Goal: Task Accomplishment & Management: Manage account settings

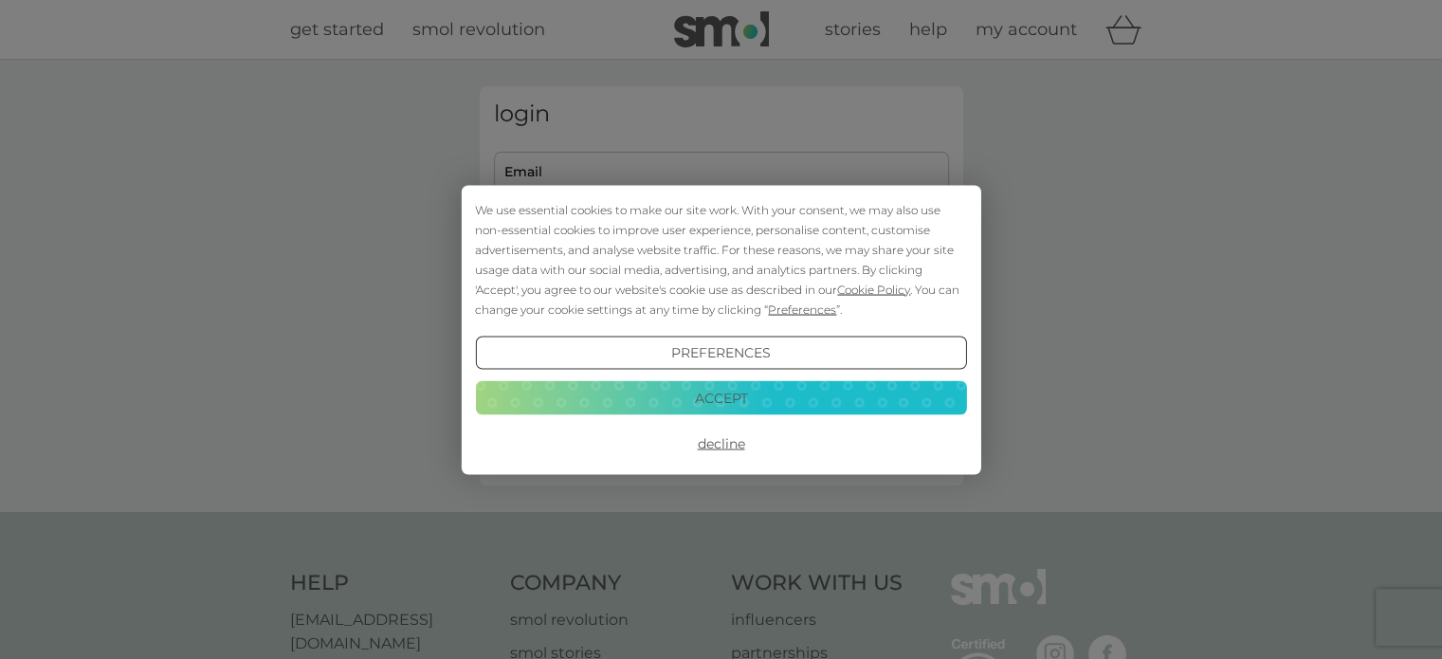
type input "[EMAIL_ADDRESS][DOMAIN_NAME]"
click at [714, 446] on button "Decline" at bounding box center [720, 444] width 491 height 34
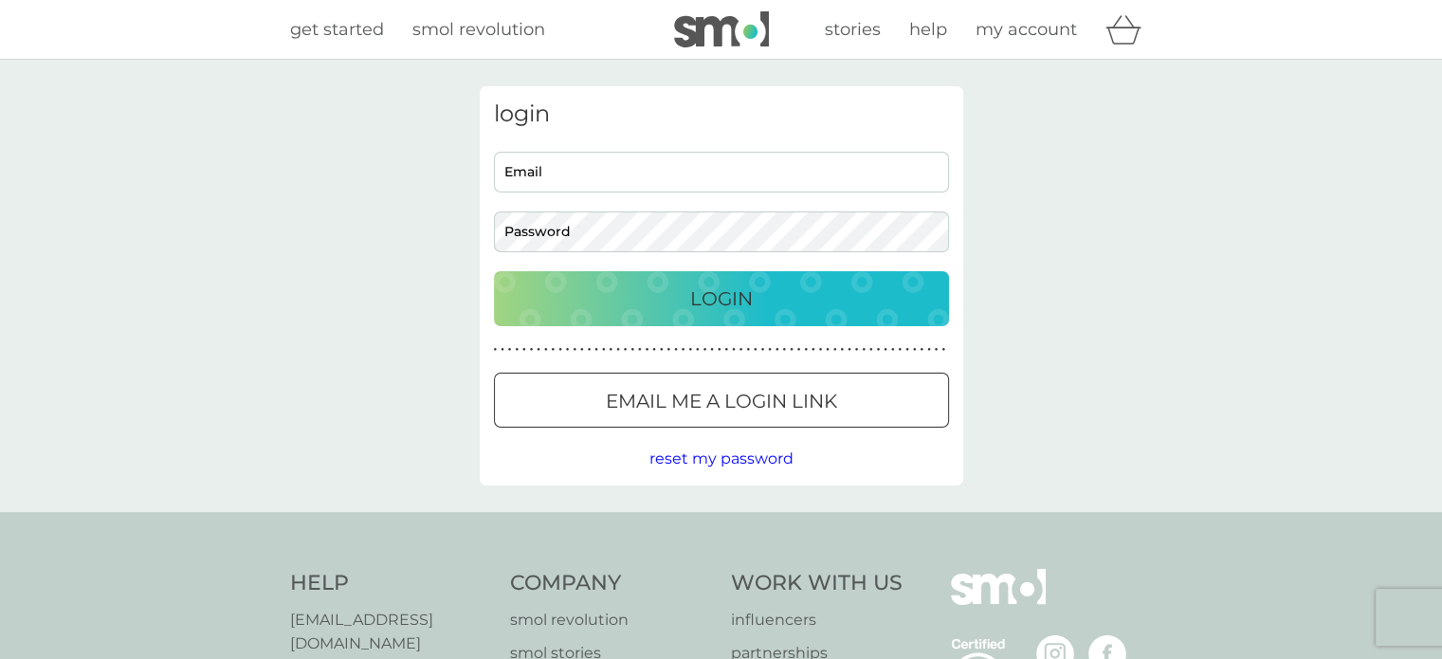
type input "[EMAIL_ADDRESS][DOMAIN_NAME]"
click at [725, 305] on p "Login" at bounding box center [721, 298] width 63 height 30
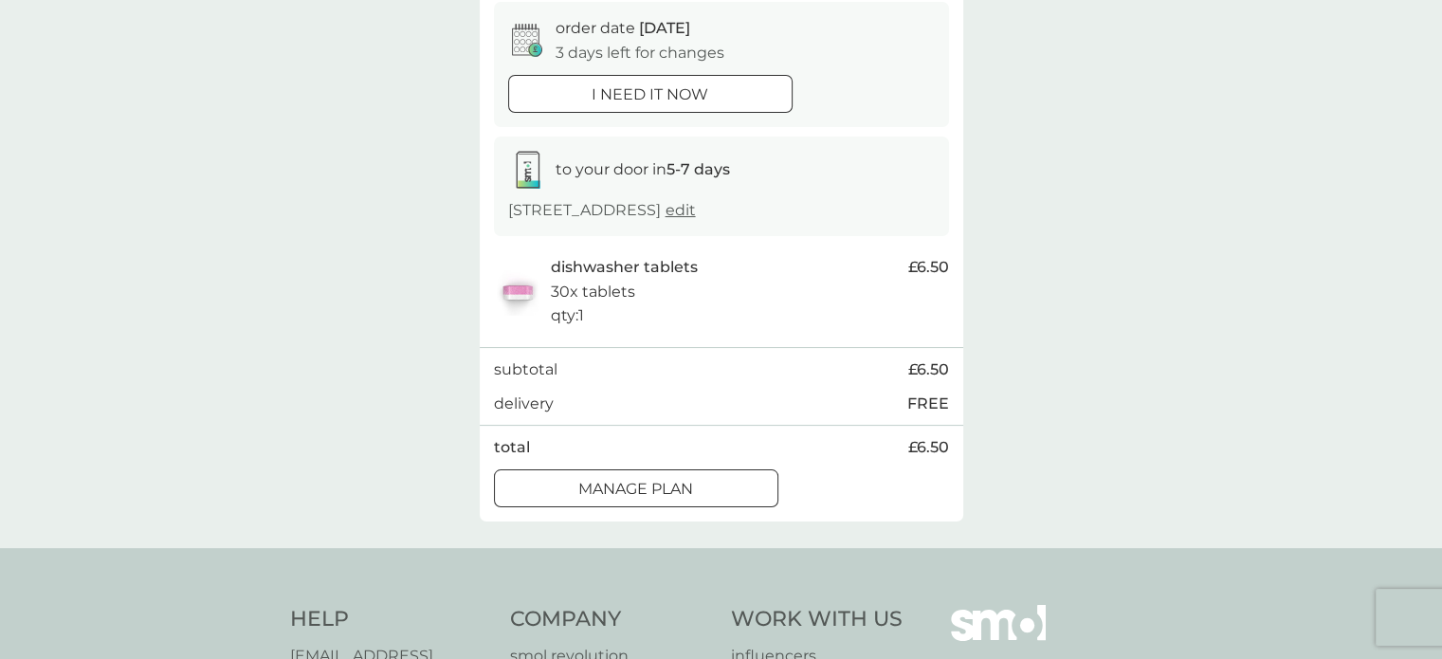
scroll to position [190, 0]
click at [622, 496] on div at bounding box center [636, 487] width 68 height 20
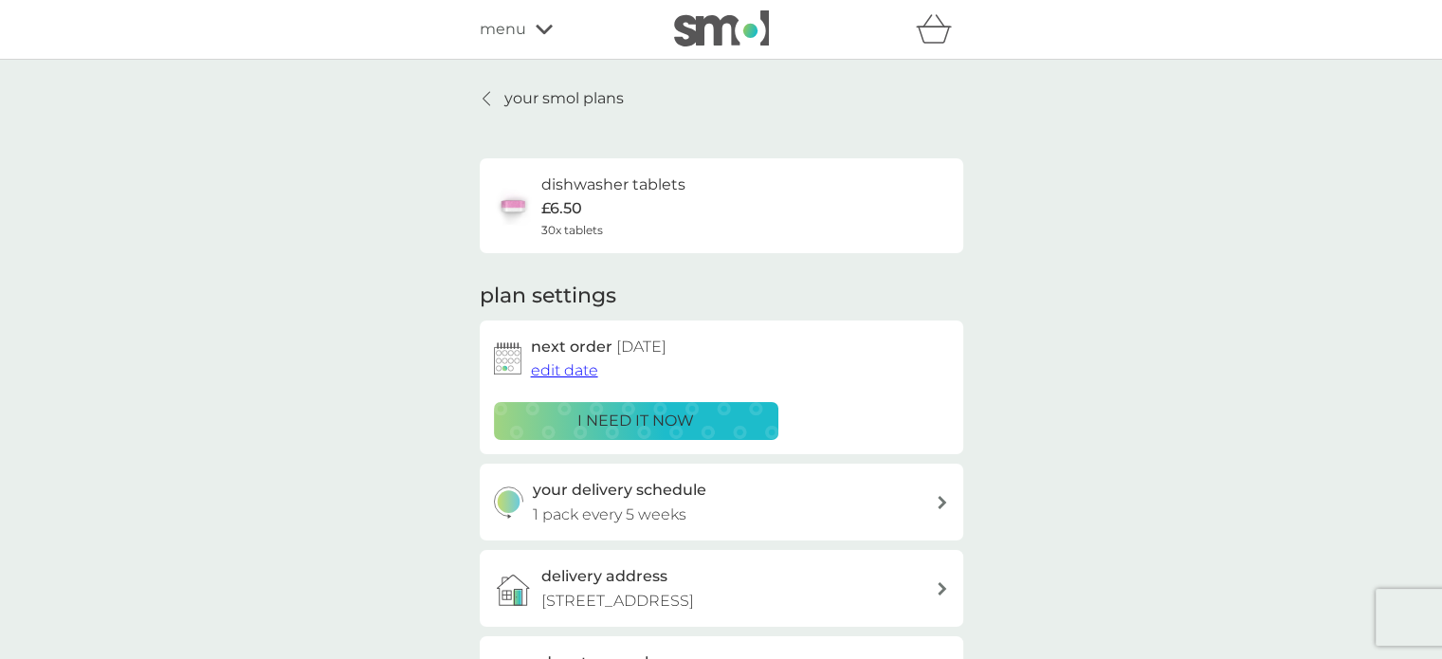
click at [580, 367] on span "edit date" at bounding box center [564, 370] width 67 height 18
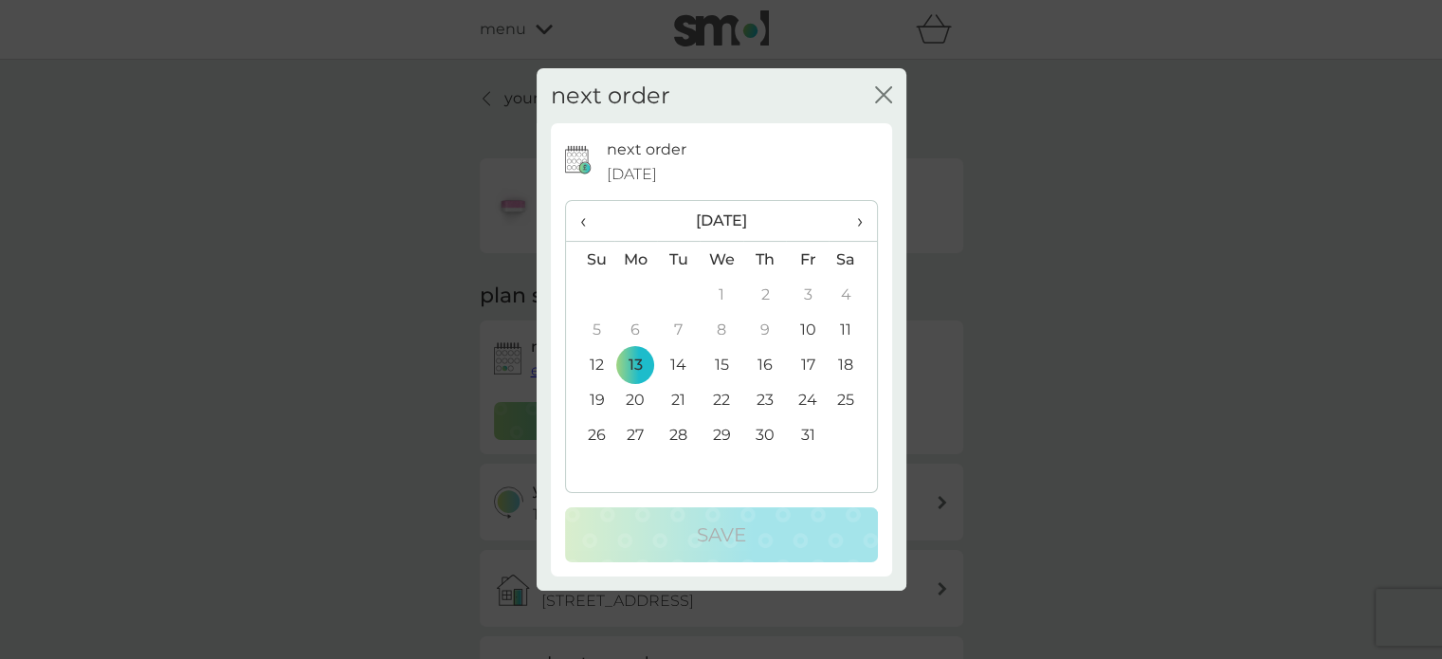
click at [857, 216] on span "›" at bounding box center [852, 221] width 19 height 40
click at [632, 331] on td "3" at bounding box center [636, 329] width 44 height 35
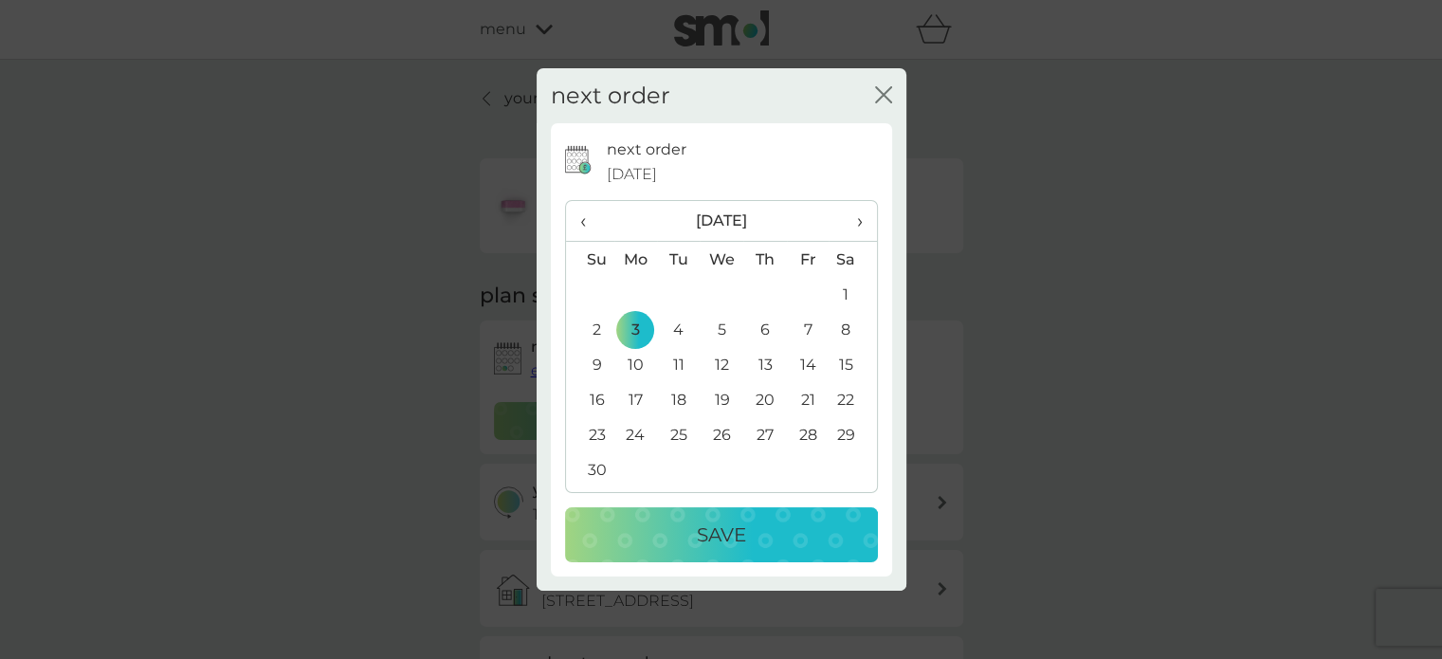
click at [735, 520] on p "Save" at bounding box center [721, 535] width 49 height 30
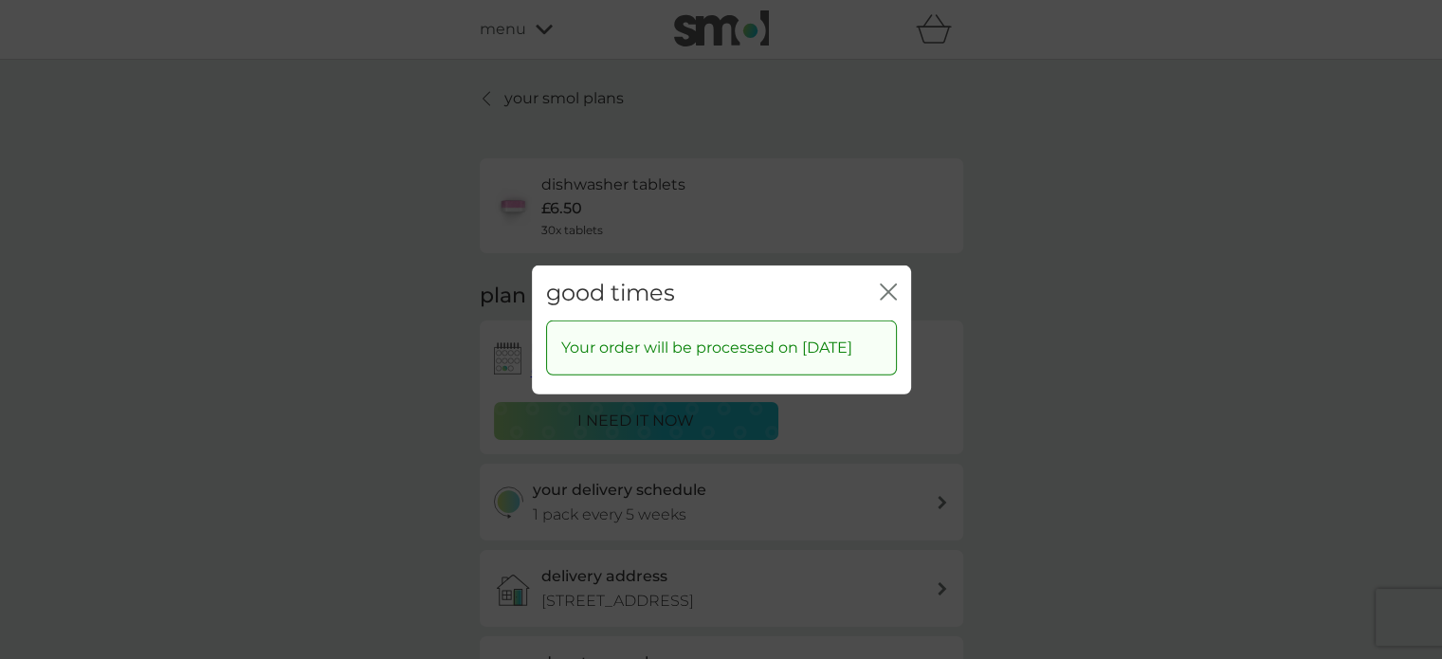
click at [885, 283] on icon "close" at bounding box center [885, 290] width 8 height 15
